Goal: Contribute content: Add original content to the website for others to see

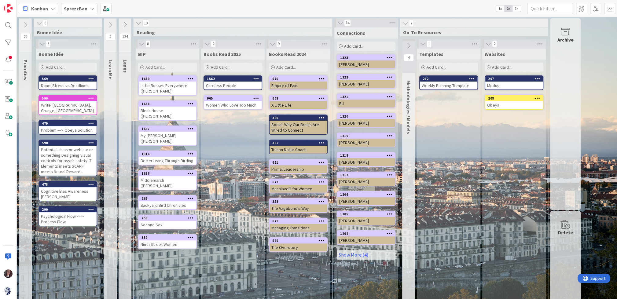
click at [83, 9] on b "SprezzBan" at bounding box center [76, 9] width 24 height 6
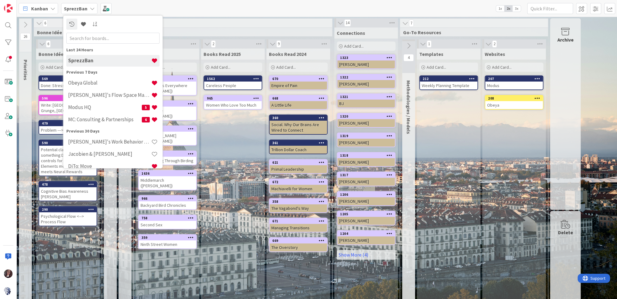
click at [83, 85] on h4 "Obeya Global" at bounding box center [109, 83] width 83 height 6
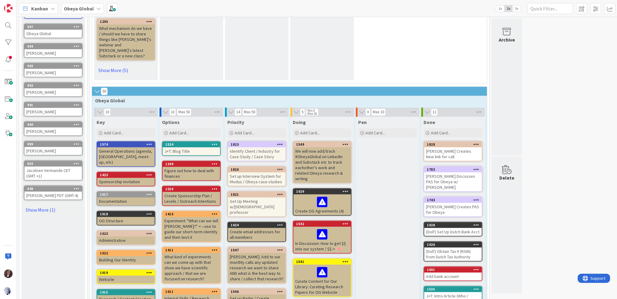
scroll to position [318, 0]
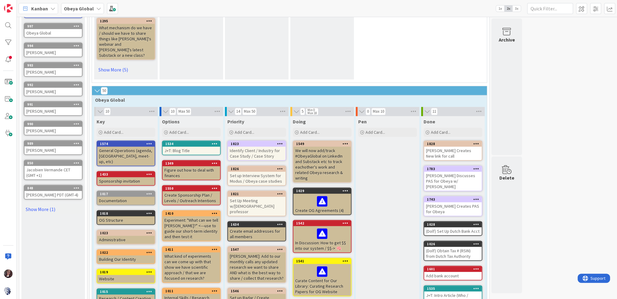
click at [257, 147] on div "Identify Client / Industry for Case Study / Case Story" at bounding box center [256, 153] width 57 height 13
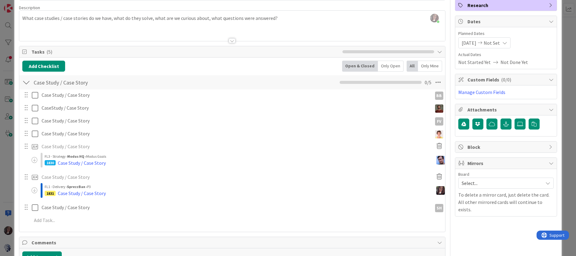
scroll to position [39, 0]
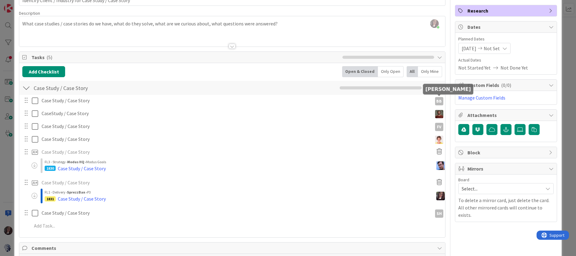
click at [438, 98] on div "BB" at bounding box center [439, 101] width 8 height 8
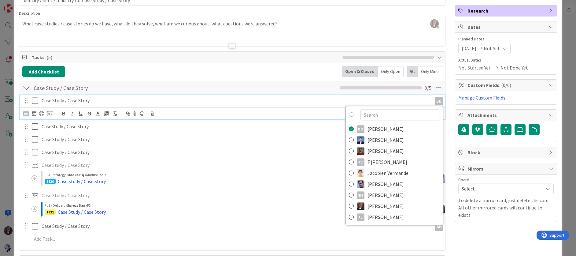
click at [234, 101] on p "Case Study / Case Story" at bounding box center [236, 100] width 388 height 7
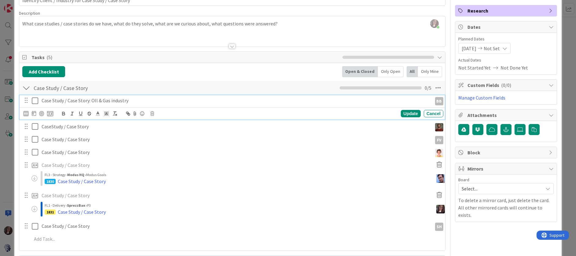
click at [112, 101] on p "Case Study / Case Story: OIl & Gas industry" at bounding box center [236, 100] width 388 height 7
click at [410, 110] on div "Update" at bounding box center [411, 113] width 20 height 7
click at [99, 99] on p "Case Study / Case Story: OIl & Gas Industry" at bounding box center [236, 100] width 388 height 7
click at [34, 100] on icon at bounding box center [35, 100] width 6 height 7
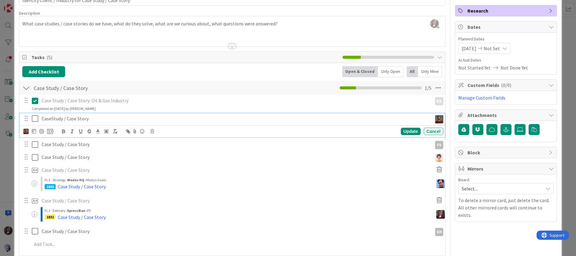
drag, startPoint x: 298, startPoint y: 113, endPoint x: 292, endPoint y: 112, distance: 6.6
click at [298, 113] on div "CaseStudy / Case Story" at bounding box center [235, 118] width 392 height 11
click at [202, 162] on div "Case Study / Case Story Update Cancel" at bounding box center [232, 157] width 425 height 11
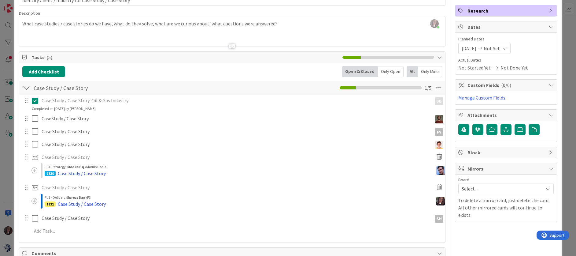
click at [141, 197] on div "FL1 - Delivery › SprezzBan › P3" at bounding box center [241, 197] width 392 height 6
click at [28, 158] on div at bounding box center [26, 156] width 8 height 9
click at [108, 167] on div "FL3 - Strategy › Modus HQ › Modus Goals" at bounding box center [241, 167] width 392 height 6
click at [438, 168] on img at bounding box center [440, 170] width 9 height 9
click at [442, 168] on img at bounding box center [440, 170] width 9 height 9
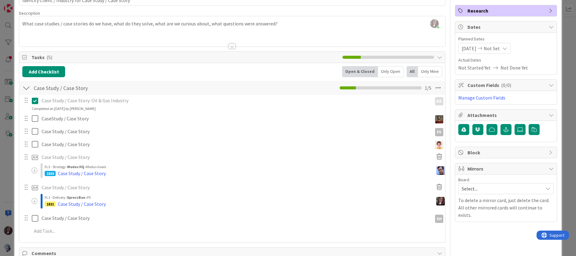
click at [83, 156] on p "Case Study / Case Story" at bounding box center [236, 156] width 388 height 7
drag, startPoint x: 35, startPoint y: 155, endPoint x: 28, endPoint y: 156, distance: 6.2
click at [34, 155] on icon at bounding box center [35, 157] width 7 height 10
click at [26, 156] on div at bounding box center [26, 156] width 8 height 9
click at [81, 156] on p "Case Study / Case Story" at bounding box center [236, 156] width 388 height 7
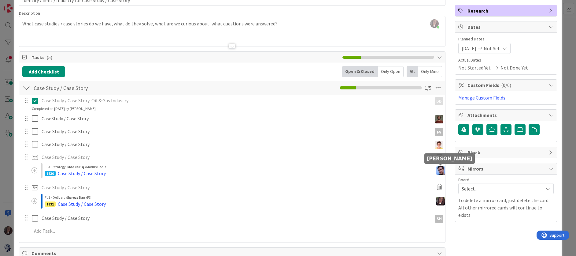
click at [439, 170] on img at bounding box center [440, 170] width 9 height 9
drag, startPoint x: 181, startPoint y: 181, endPoint x: 111, endPoint y: 181, distance: 70.6
click at [111, 181] on div "Case Study / Case Story: Oil & Gas Industry BB BB Bjarne Berg Dimitri Ponomaref…" at bounding box center [232, 167] width 420 height 144
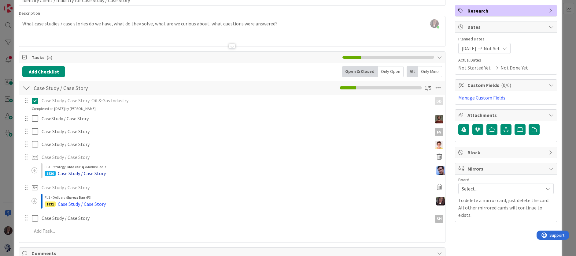
click at [90, 172] on div "Case Study / Case Story" at bounding box center [82, 172] width 48 height 7
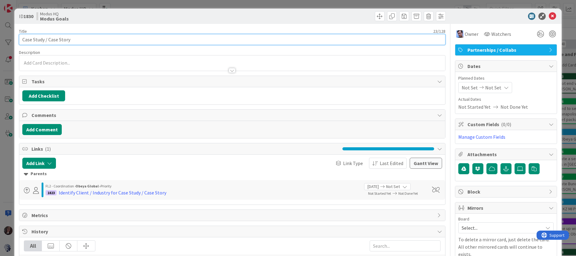
click at [80, 38] on input "Case Study / Case Story" at bounding box center [232, 39] width 426 height 11
type input "Case Study / Case Story: Dantherm Cooling"
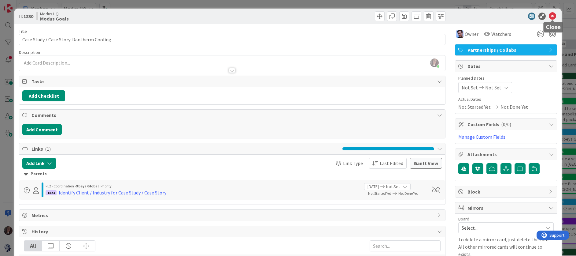
click at [553, 14] on icon at bounding box center [552, 16] width 7 height 7
click at [554, 18] on icon at bounding box center [552, 16] width 7 height 7
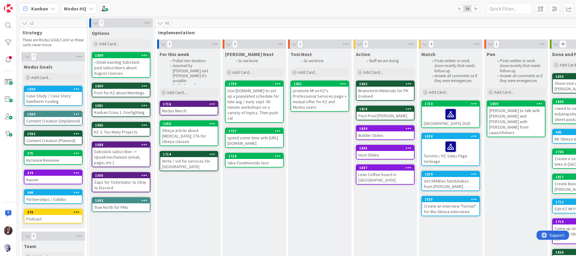
click at [67, 8] on b "Modus HQ" at bounding box center [75, 9] width 22 height 6
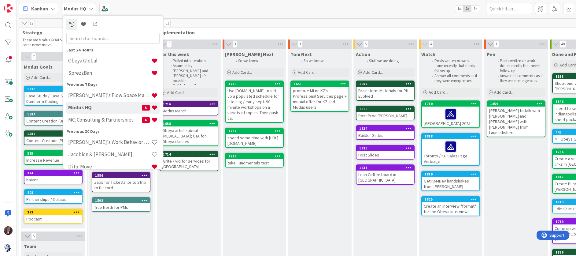
click at [85, 59] on h4 "Obeya Global" at bounding box center [109, 60] width 83 height 6
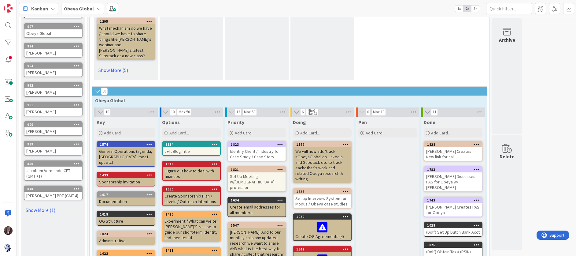
scroll to position [319, 0]
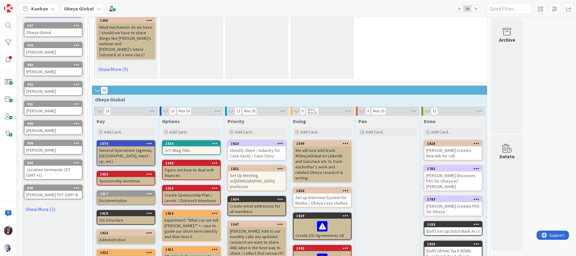
click at [260, 146] on div "Identify Client / Industry for Case Study / Case Story" at bounding box center [256, 152] width 57 height 13
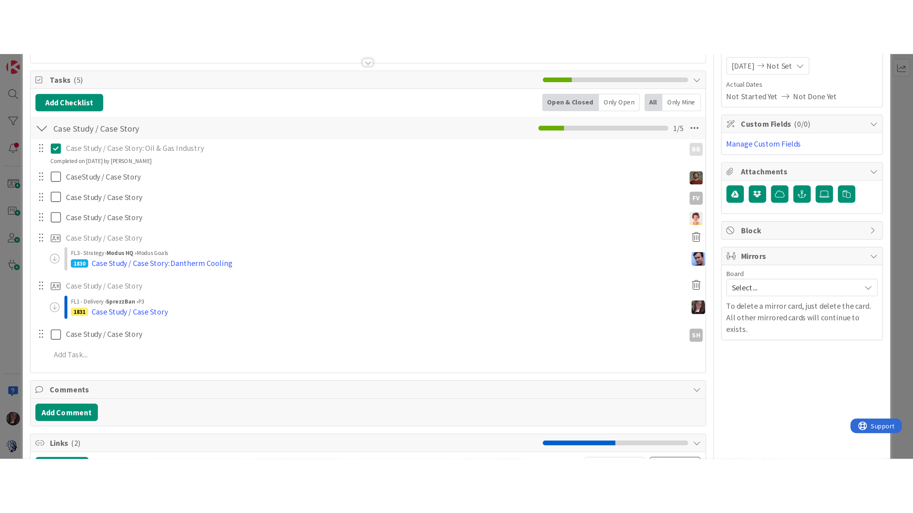
scroll to position [81, 0]
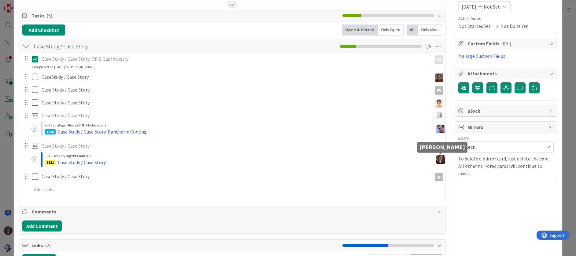
click at [441, 158] on img at bounding box center [440, 159] width 9 height 9
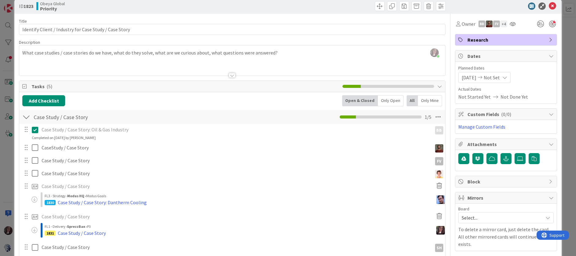
scroll to position [0, 0]
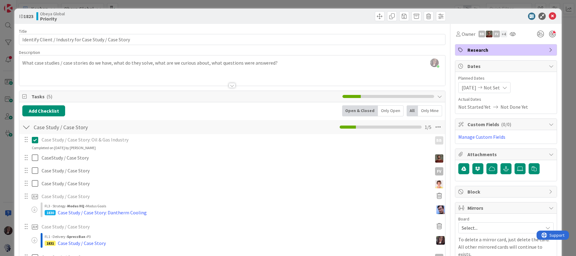
drag, startPoint x: 550, startPoint y: 20, endPoint x: 551, endPoint y: 16, distance: 4.3
click at [550, 20] on div "ID 1823 Obeya Global Priority" at bounding box center [287, 16] width 547 height 15
click at [551, 16] on icon at bounding box center [552, 16] width 7 height 7
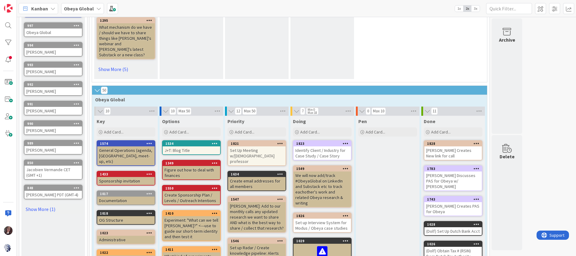
click at [476, 9] on span "3x" at bounding box center [475, 9] width 8 height 6
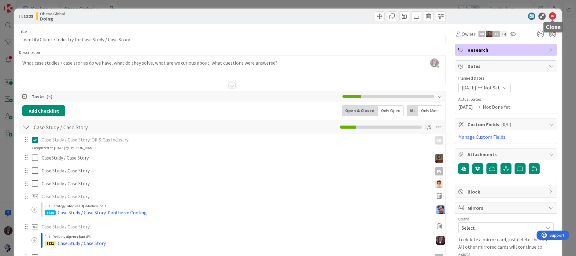
click at [553, 17] on icon at bounding box center [552, 16] width 7 height 7
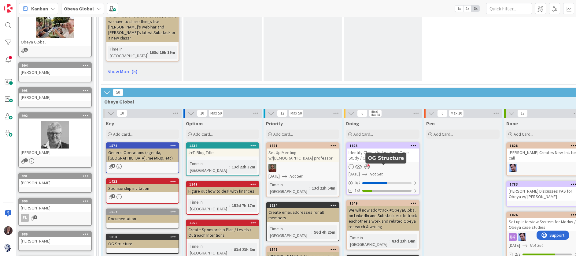
scroll to position [517, 6]
click at [466, 9] on span "2x" at bounding box center [467, 9] width 8 height 6
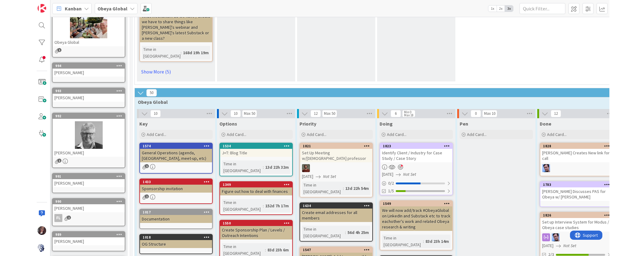
scroll to position [494, 0]
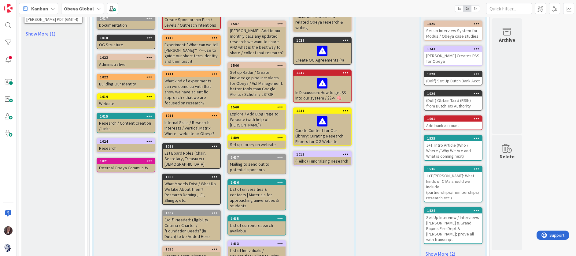
click at [476, 9] on span "3x" at bounding box center [475, 9] width 8 height 6
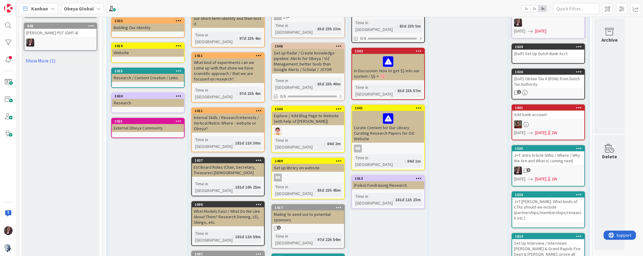
scroll to position [788, 0]
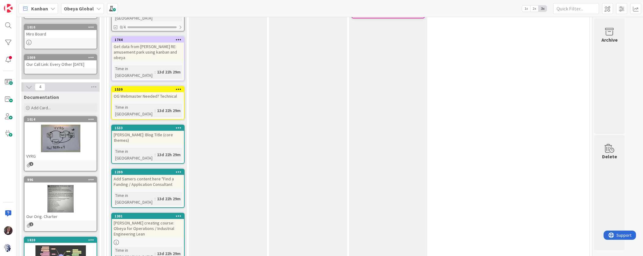
scroll to position [0, 0]
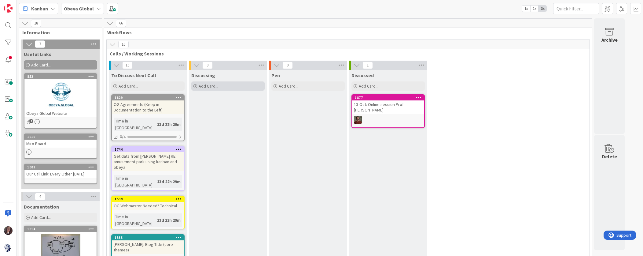
click at [216, 83] on span "Add Card..." at bounding box center [209, 86] width 20 height 6
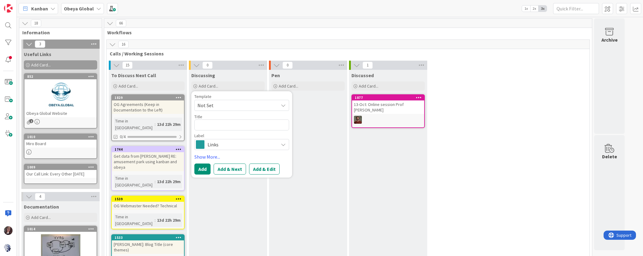
type textarea "x"
type textarea "I"
type textarea "x"
type textarea "In"
type textarea "x"
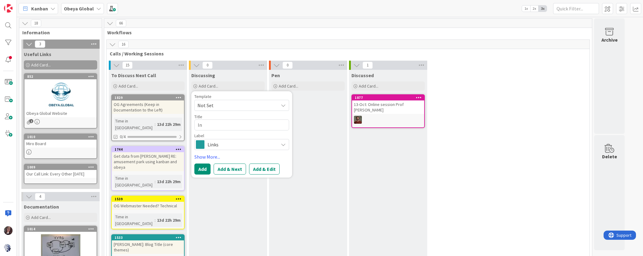
type textarea "Int"
type textarea "x"
type textarea "Inte"
type textarea "x"
type textarea "Inter"
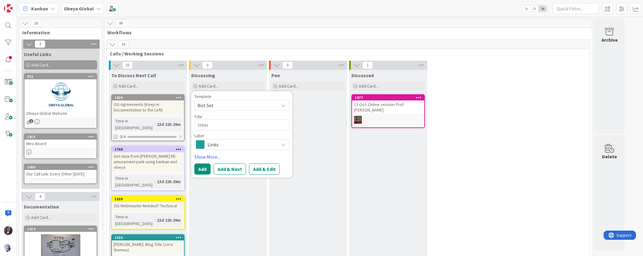
type textarea "x"
type textarea "Interv"
type textarea "x"
type textarea "Intervi"
type textarea "x"
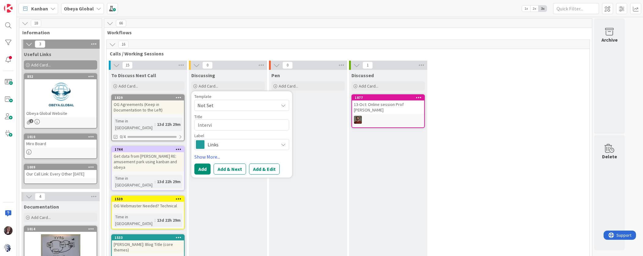
type textarea "Intervie"
type textarea "x"
type textarea "Interview"
type textarea "x"
type textarea "Interview"
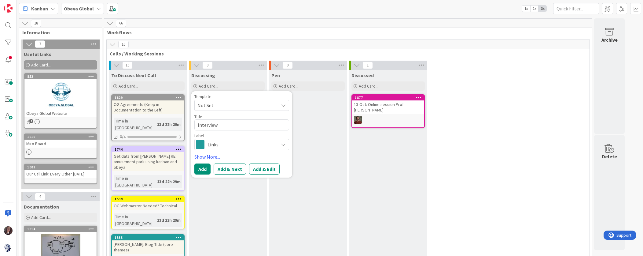
type textarea "x"
type textarea "Interview Q"
type textarea "x"
type textarea "Interview Qu"
type textarea "x"
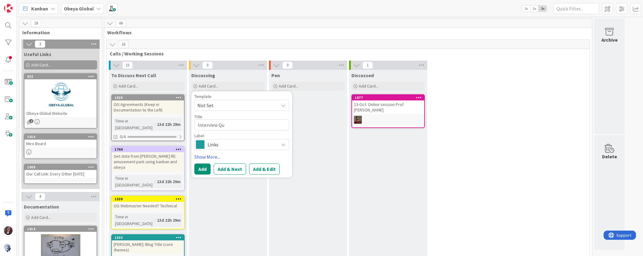
type textarea "Interview Que"
type textarea "x"
type textarea "Interview Ques"
type textarea "x"
type textarea "Interview Quest"
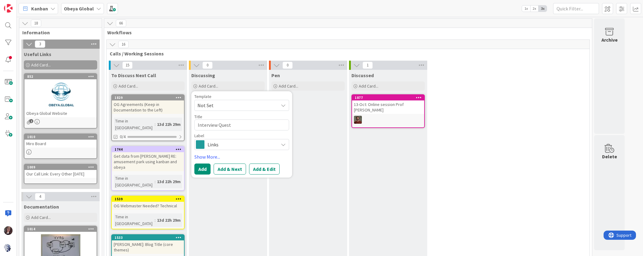
type textarea "x"
type textarea "Interview Questi"
type textarea "x"
type textarea "Interview Questio"
type textarea "x"
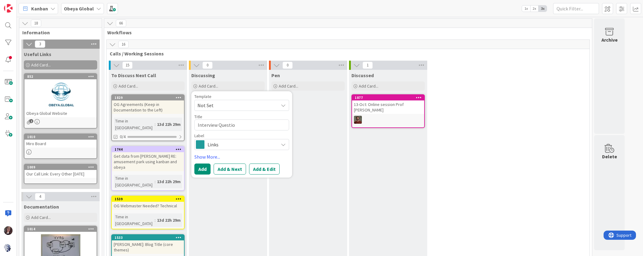
type textarea "Interview Question"
type textarea "x"
type textarea "Interview Questions"
type textarea "x"
type textarea "Interview Questions"
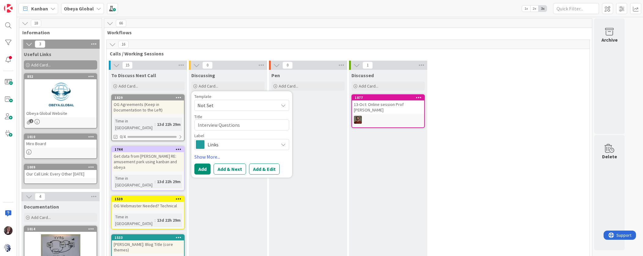
type textarea "x"
type textarea "Interview Questions f"
type textarea "x"
type textarea "Interview Questions fo"
type textarea "x"
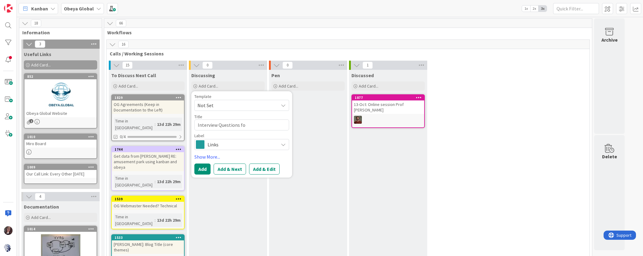
type textarea "Interview Questions for"
type textarea "x"
type textarea "Interview Questions for"
type textarea "x"
type textarea "Interview Questions for C"
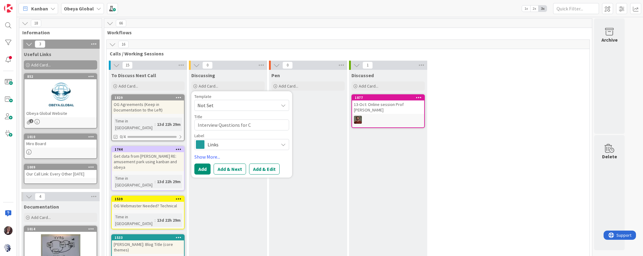
type textarea "x"
type textarea "Interview Questions for Ca"
type textarea "x"
type textarea "Interview Questions for Cas"
type textarea "x"
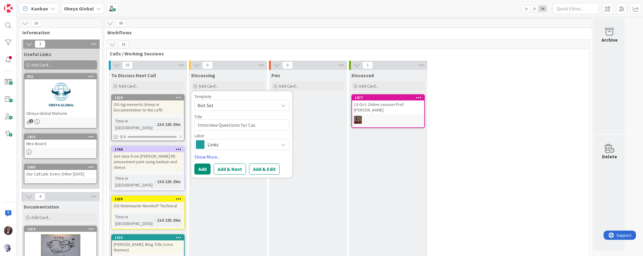
type textarea "Interview Questions for Case"
type textarea "x"
type textarea "Interview Questions for Case"
type textarea "x"
type textarea "Interview Questions for Case S"
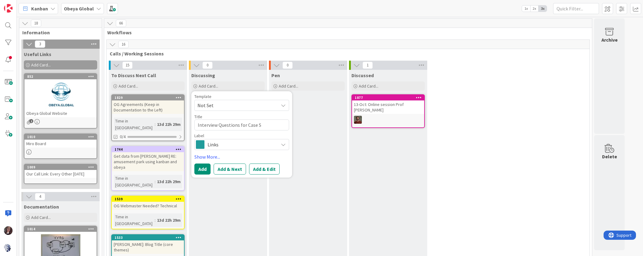
type textarea "x"
type textarea "Interview Questions for Case Stu"
type textarea "x"
type textarea "Interview Questions for Case Stui"
type textarea "x"
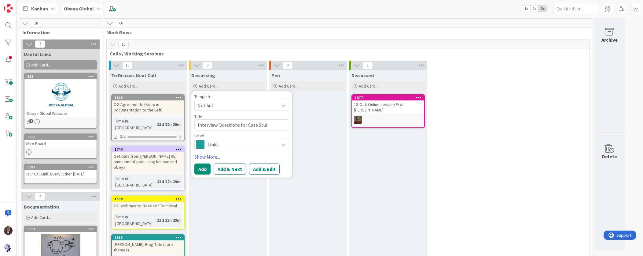
type textarea "Interview Questions for Case Stuid"
type textarea "x"
type textarea "Interview Questions for Case Stuidi"
type textarea "x"
type textarea "Interview Questions for Case Stuidie"
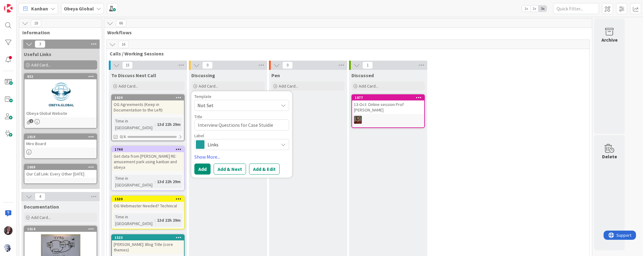
type textarea "x"
type textarea "Interview Questions for Case Stuidies"
click at [265, 125] on textarea "Interview Questions for Case Stuidies" at bounding box center [241, 124] width 95 height 11
type textarea "x"
type textarea "Interview Questions for Case Studies"
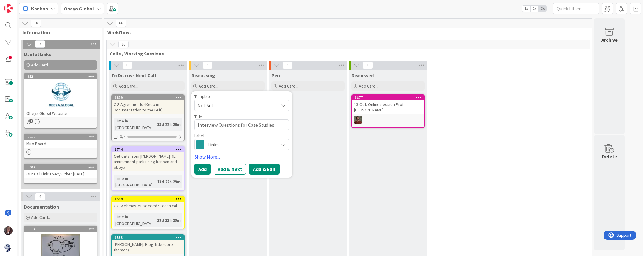
click at [265, 167] on button "Add & Edit" at bounding box center [264, 168] width 31 height 11
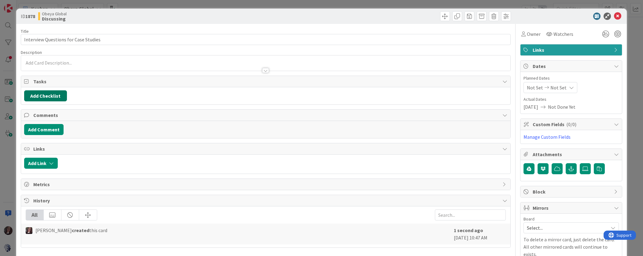
click at [46, 94] on button "Add Checklist" at bounding box center [45, 95] width 43 height 11
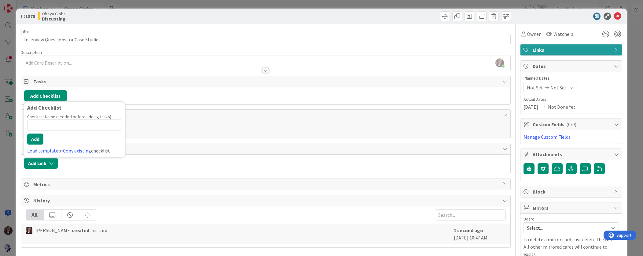
click at [50, 121] on input at bounding box center [74, 124] width 95 height 11
type input "T"
type input "Checklist"
click at [34, 138] on button "Add" at bounding box center [35, 138] width 16 height 11
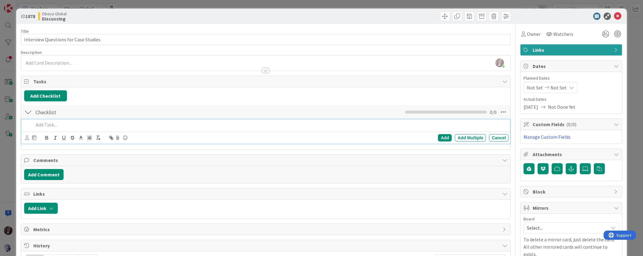
click at [64, 124] on p at bounding box center [270, 124] width 473 height 7
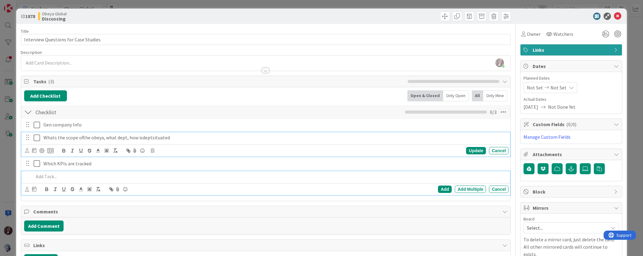
click at [162, 139] on p "Whats the scope ofthe obeya, what dept, how isdeptsituated" at bounding box center [274, 137] width 463 height 7
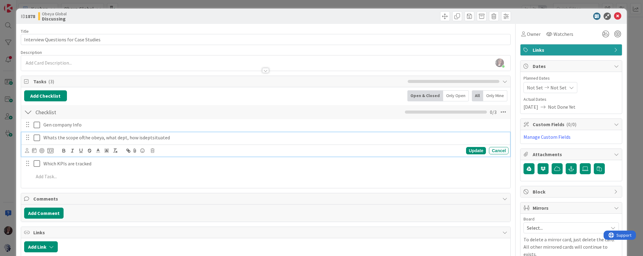
click at [140, 139] on p "Whats the scope ofthe obeya, what dept, how isdeptsituated" at bounding box center [274, 137] width 463 height 7
click at [153, 137] on p "Whats the scope ofthe obeya, what dept, how is it deptsituated" at bounding box center [274, 137] width 463 height 7
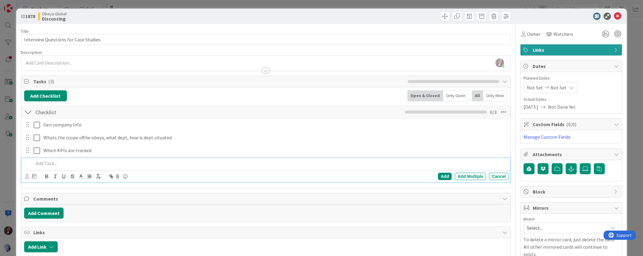
click at [55, 161] on p at bounding box center [270, 163] width 473 height 7
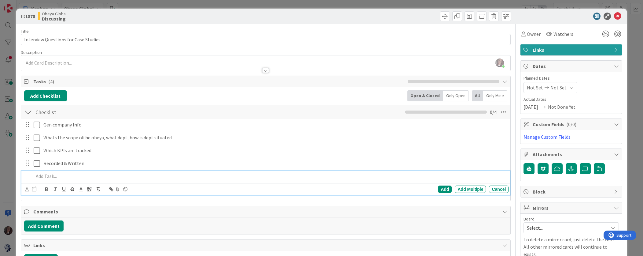
click at [56, 177] on p at bounding box center [270, 175] width 473 height 7
click at [43, 222] on button "Add Comment" at bounding box center [43, 225] width 39 height 11
click at [162, 174] on p "At least 3 great pix of Obeya and product or outcome" at bounding box center [270, 175] width 473 height 7
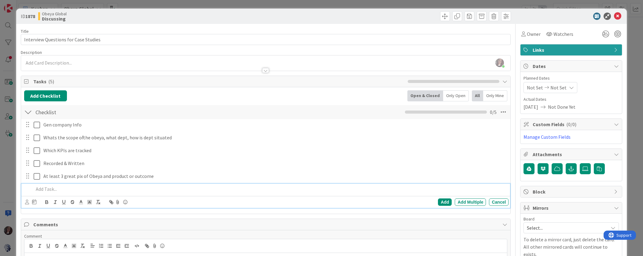
click at [65, 189] on p at bounding box center [270, 188] width 473 height 7
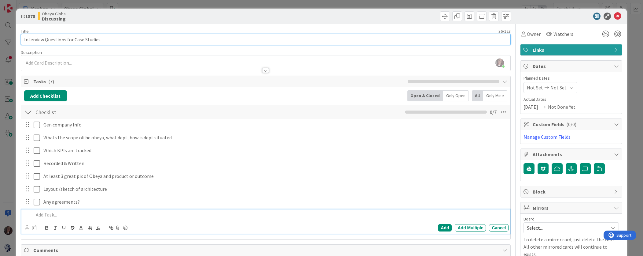
click at [24, 41] on input "Interview Questions for Case Studies" at bounding box center [266, 39] width 490 height 11
drag, startPoint x: 84, startPoint y: 41, endPoint x: 93, endPoint y: 38, distance: 9.6
click at [84, 41] on input "Potential Interview Questions for Case Studies" at bounding box center [266, 39] width 490 height 11
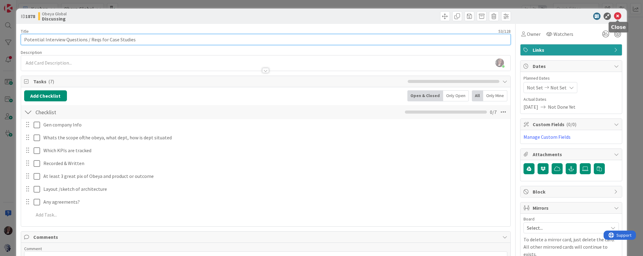
type input "Potential Interview Questions / Reqs for Case Studies"
click at [617, 15] on icon at bounding box center [617, 16] width 7 height 7
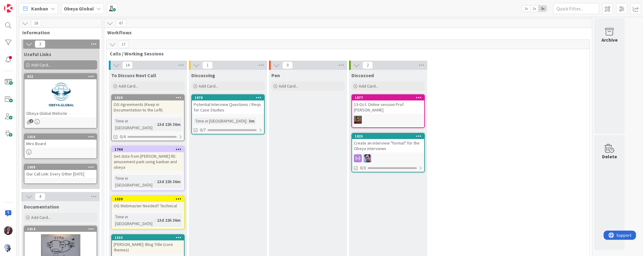
click at [222, 99] on div "1878" at bounding box center [228, 98] width 72 height 6
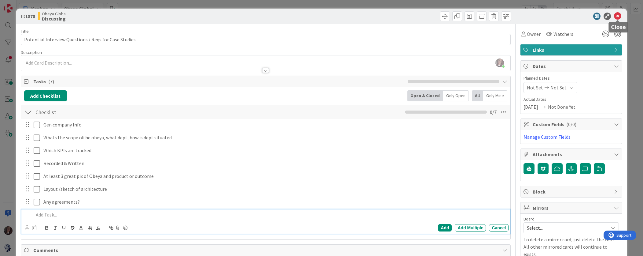
click at [617, 17] on icon at bounding box center [617, 16] width 7 height 7
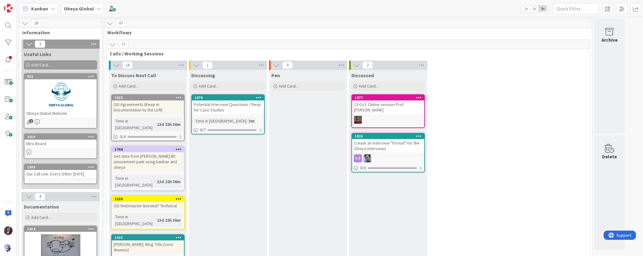
click at [217, 100] on div "Potential Interview Questions / Reqs for Case Studies" at bounding box center [228, 106] width 72 height 13
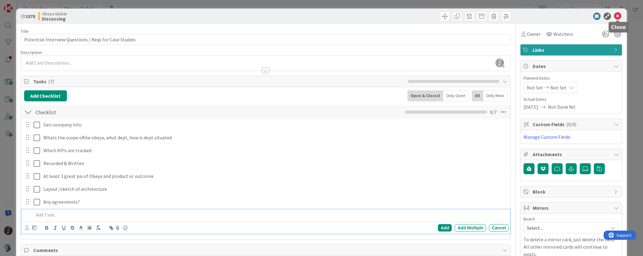
click at [616, 16] on icon at bounding box center [617, 16] width 7 height 7
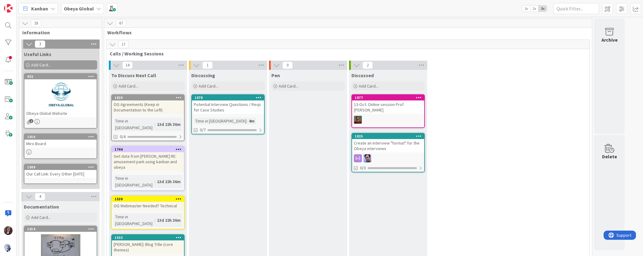
click at [221, 105] on div "Potential Interview Questions / Reqs for Case Studies" at bounding box center [228, 106] width 72 height 13
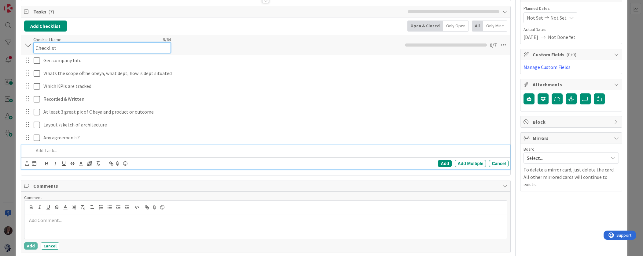
scroll to position [75, 0]
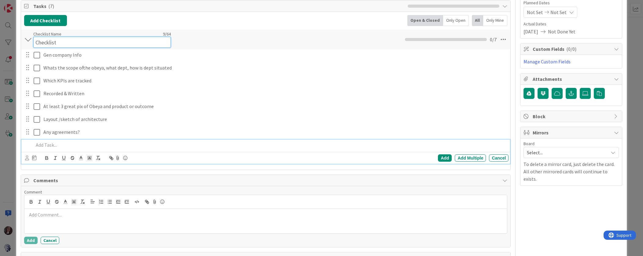
click at [53, 42] on input "Checklist" at bounding box center [102, 42] width 138 height 11
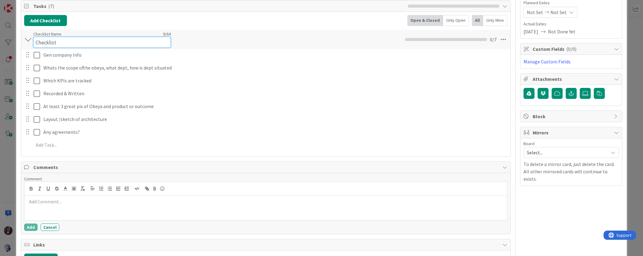
drag, startPoint x: 61, startPoint y: 41, endPoint x: 32, endPoint y: 42, distance: 29.4
click at [32, 42] on div "Checklist Checklist Name 9 / 64 Checklist 0 / 7" at bounding box center [266, 40] width 490 height 20
type input "Potential Qs / Resources"
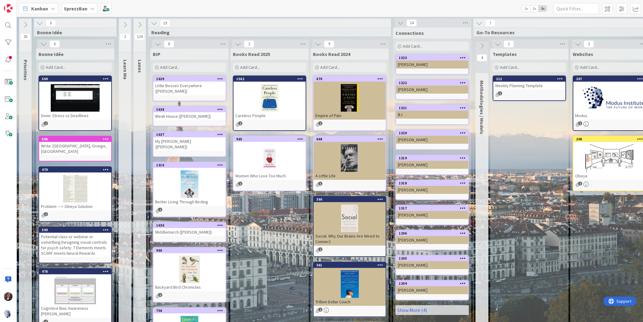
click at [80, 7] on b "SprezzBan" at bounding box center [76, 9] width 24 height 6
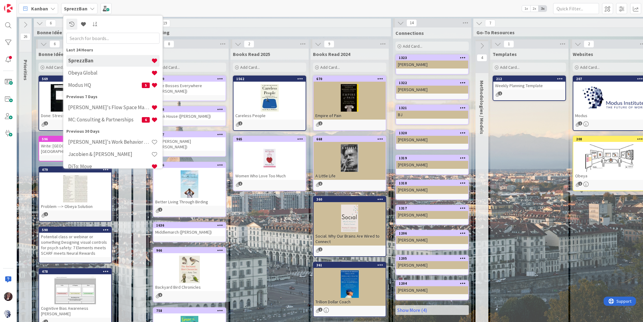
click at [89, 72] on h4 "Obeya Global" at bounding box center [109, 73] width 83 height 6
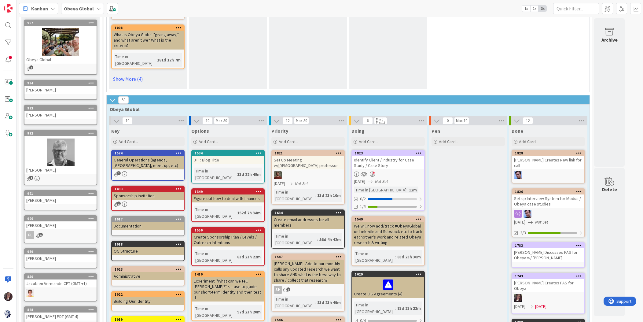
scroll to position [502, 0]
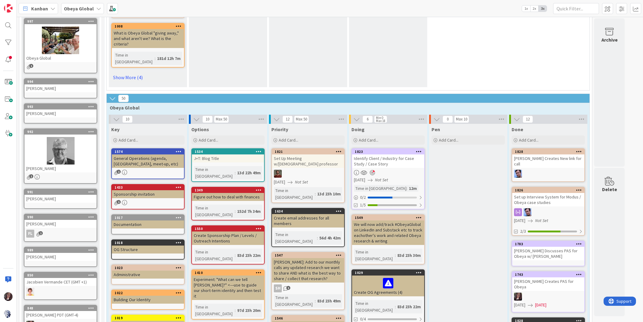
click at [386, 154] on div "Identify Client / Industry for Case Study / Case Story" at bounding box center [388, 160] width 72 height 13
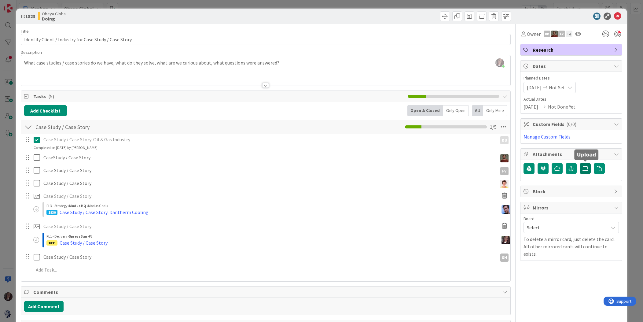
click at [586, 167] on icon at bounding box center [585, 168] width 6 height 5
click at [580, 163] on input "file" at bounding box center [580, 163] width 0 height 0
click at [586, 167] on icon at bounding box center [585, 168] width 6 height 5
click at [580, 163] on input "file" at bounding box center [580, 163] width 0 height 0
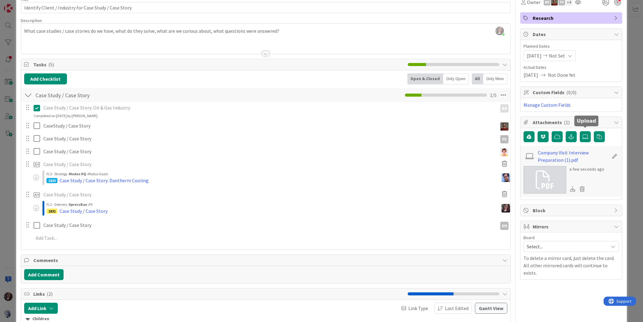
scroll to position [34, 0]
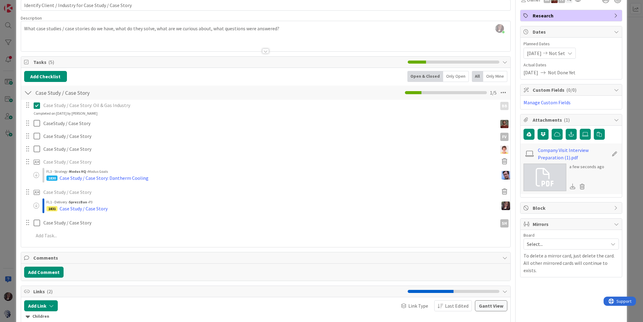
click at [573, 184] on icon at bounding box center [573, 186] width 6 height 6
click at [613, 152] on icon at bounding box center [614, 154] width 9 height 6
click at [613, 152] on div "Company Visit Interview Preparation (1) .pdf" at bounding box center [571, 152] width 95 height 12
click at [572, 182] on icon at bounding box center [573, 183] width 6 height 6
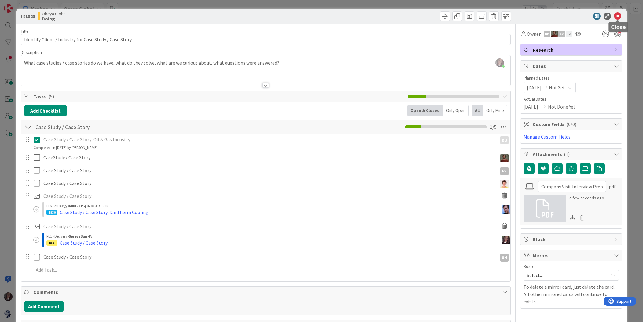
click at [619, 17] on icon at bounding box center [617, 16] width 7 height 7
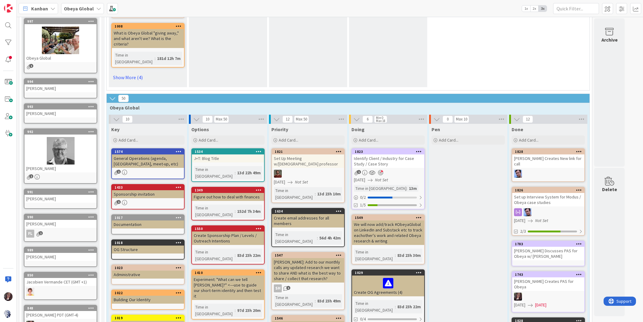
click at [321, 154] on div "Set Up Meeting w/[DEMOGRAPHIC_DATA] professor" at bounding box center [308, 160] width 72 height 13
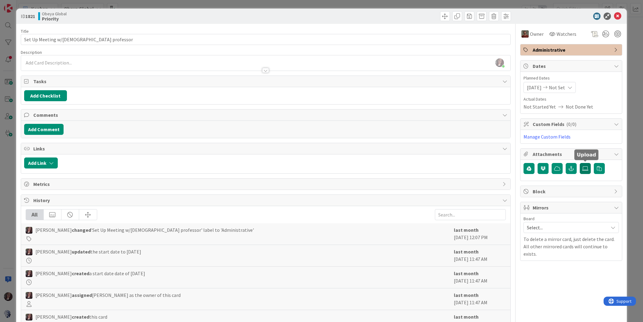
click at [584, 167] on icon at bounding box center [585, 168] width 6 height 5
click at [580, 163] on input "file" at bounding box center [580, 163] width 0 height 0
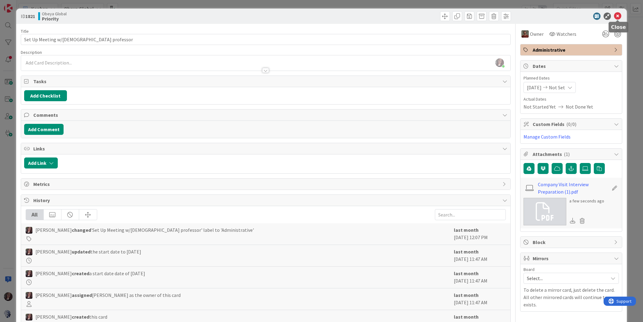
click at [619, 13] on icon at bounding box center [617, 16] width 7 height 7
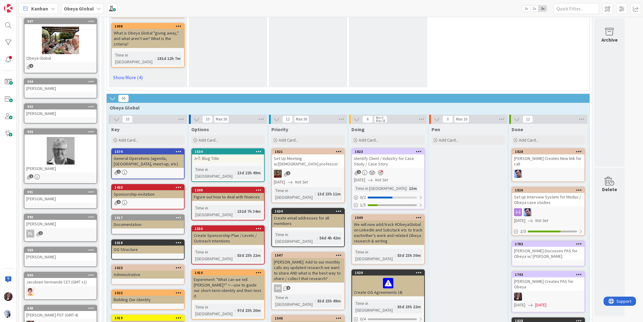
click at [370, 149] on div "1823" at bounding box center [388, 152] width 72 height 6
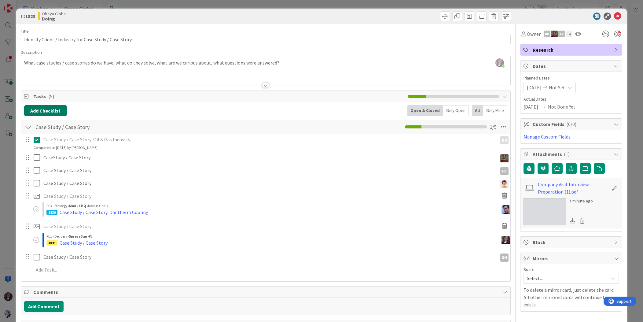
click at [43, 108] on button "Add Checklist" at bounding box center [45, 110] width 43 height 11
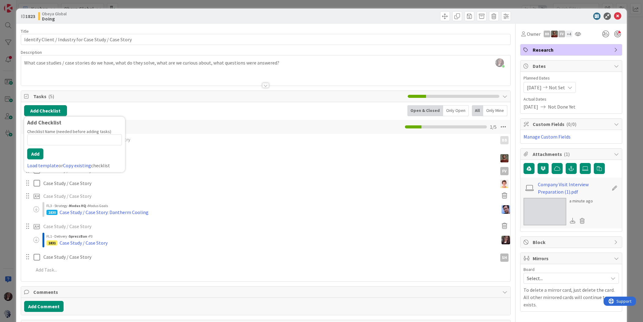
click at [43, 107] on button "Add Checklist" at bounding box center [45, 110] width 43 height 11
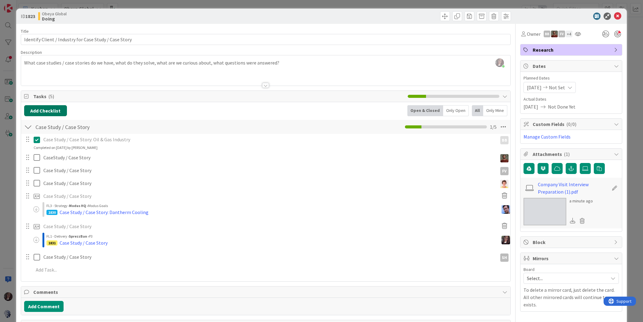
click at [44, 108] on button "Add Checklist" at bounding box center [45, 110] width 43 height 11
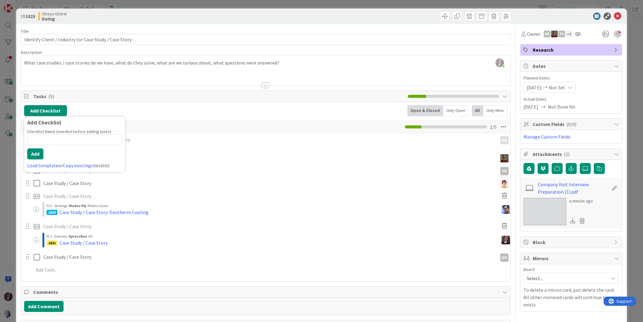
click at [44, 108] on button "Add Checklist" at bounding box center [45, 110] width 43 height 11
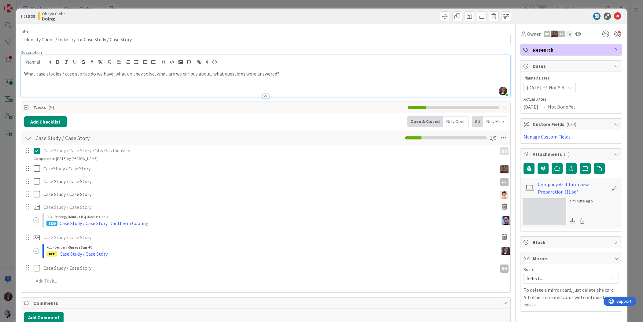
click at [292, 61] on div "[PERSON_NAME] just joined What case studies / case stories do we have, what do …" at bounding box center [266, 75] width 490 height 41
click at [38, 106] on span "Tasks ( 5 )" at bounding box center [219, 107] width 372 height 7
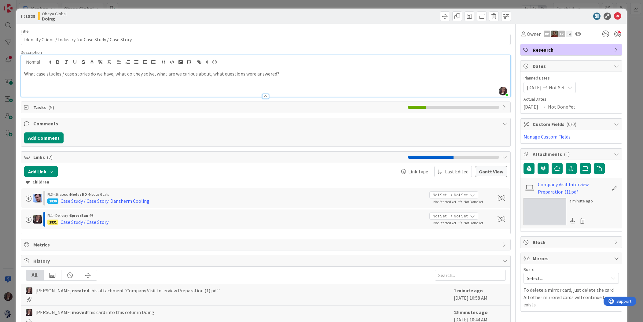
click at [38, 106] on span "Tasks ( 5 )" at bounding box center [219, 107] width 372 height 7
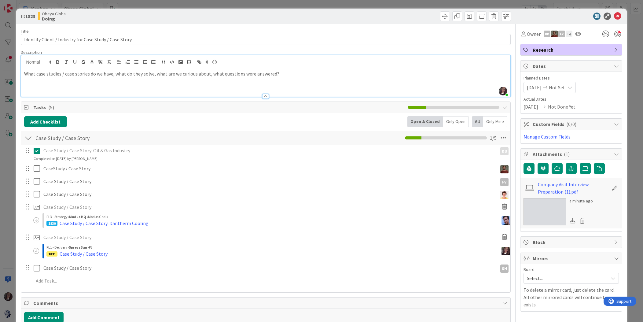
click at [285, 72] on p "What case studies / case stories do we have, what do they solve, what are we cu…" at bounding box center [266, 73] width 484 height 7
drag, startPoint x: 101, startPoint y: 83, endPoint x: 130, endPoint y: 81, distance: 29.4
click at [128, 81] on p "How did they happen on obeya? Was someone" at bounding box center [266, 80] width 484 height 7
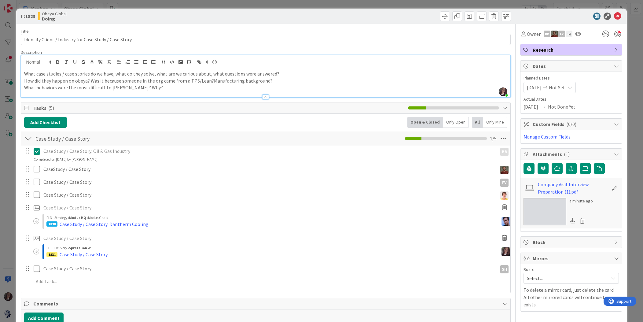
click at [146, 87] on p "What behaviors were the most difficult to [PERSON_NAME]? Why?" at bounding box center [266, 87] width 484 height 7
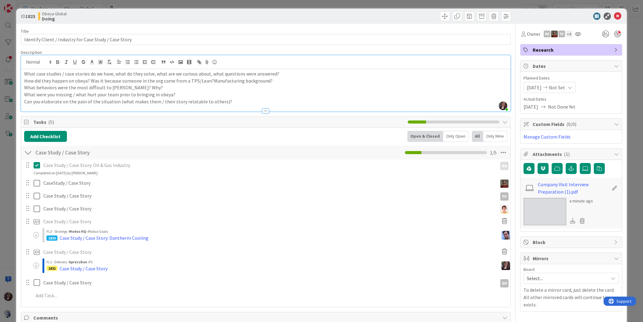
click at [116, 101] on p "Can you elaborate on the pain of the situation (what makes them / their story r…" at bounding box center [266, 101] width 484 height 7
click at [229, 103] on p "Can you elaborate on the pain of the situation (what makes them / their story r…" at bounding box center [266, 101] width 484 height 7
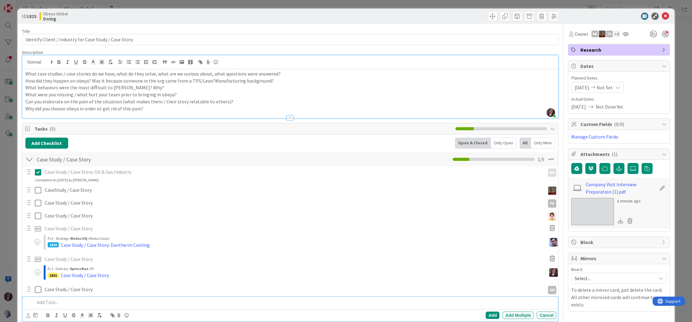
click at [61, 301] on p at bounding box center [294, 302] width 519 height 7
click at [183, 302] on p "Case Study / Case Story: 1 org, multiple obeyas all in manufacturing" at bounding box center [294, 302] width 519 height 7
click at [30, 303] on div at bounding box center [29, 301] width 8 height 9
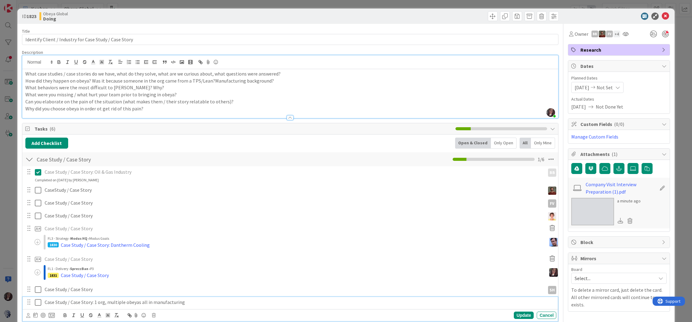
click at [117, 304] on p "Case Study / Case Story: 1 org, multiple obeyas all in manufacturing" at bounding box center [299, 302] width 509 height 7
click at [29, 315] on icon at bounding box center [28, 315] width 4 height 5
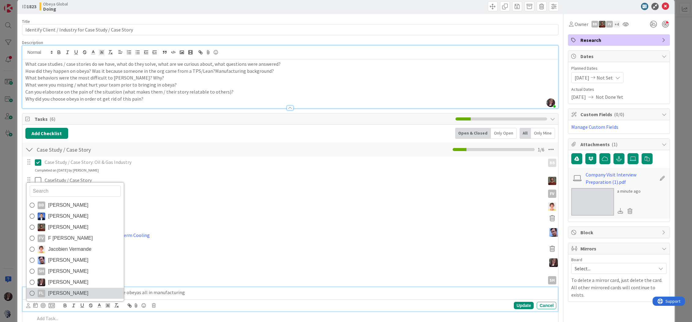
click at [32, 293] on icon at bounding box center [32, 293] width 5 height 9
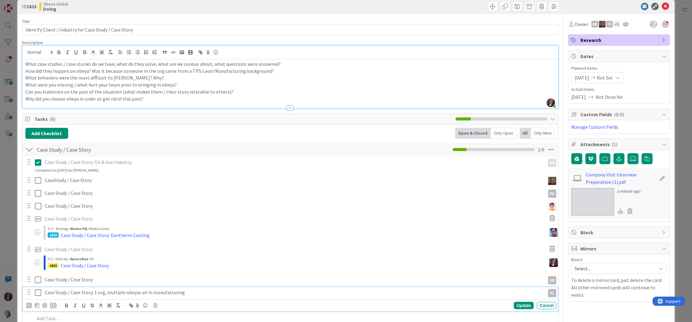
click at [190, 291] on p "Case Study / Case Story: 1 org, multiple obeyas all in manufacturing" at bounding box center [294, 292] width 498 height 7
click at [244, 292] on p "Case Study / Case Story: 1 org, multiple obeyas all in manufacturing (iObeya us…" at bounding box center [294, 292] width 498 height 7
click at [521, 303] on div "Update" at bounding box center [524, 305] width 20 height 7
